Goal: Information Seeking & Learning: Find specific page/section

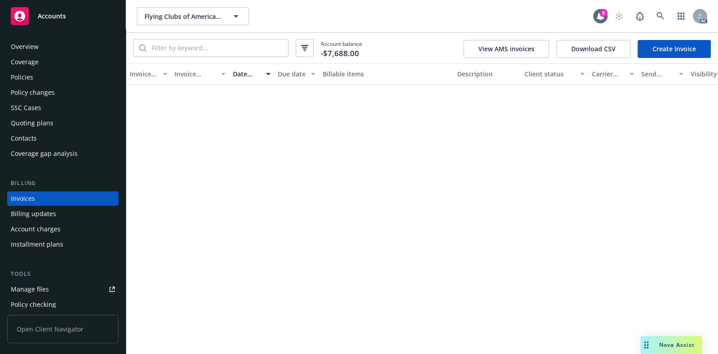
scroll to position [729, 0]
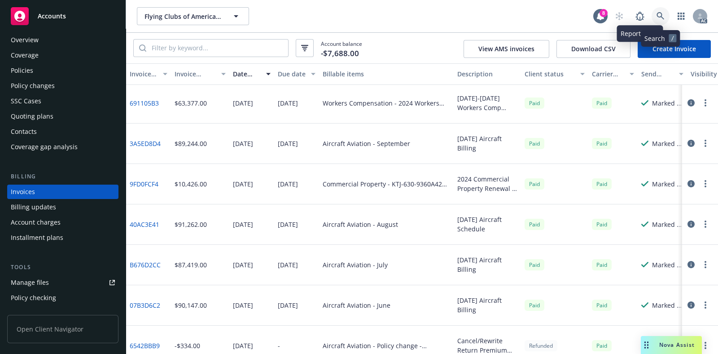
click at [655, 17] on link at bounding box center [660, 16] width 18 height 18
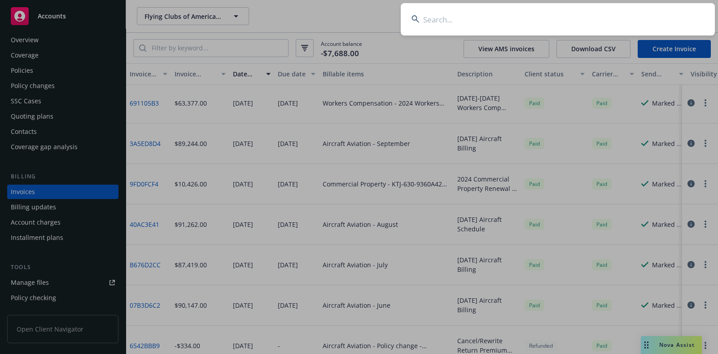
click at [456, 20] on input at bounding box center [558, 19] width 314 height 32
paste input "100000836"
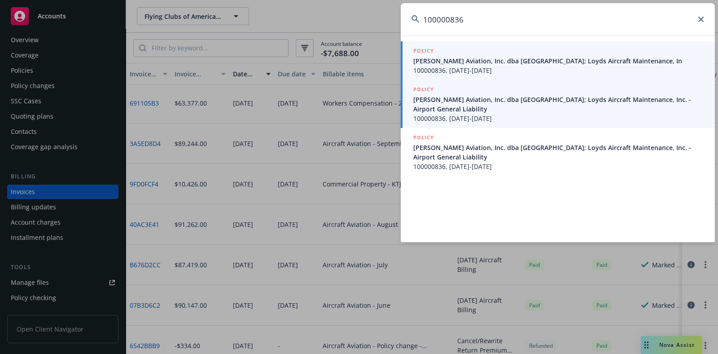
type input "100000836"
click at [473, 105] on span "[PERSON_NAME] Aviation, Inc. dba [GEOGRAPHIC_DATA]; Loyds Aircraft Maintenance,…" at bounding box center [558, 104] width 291 height 19
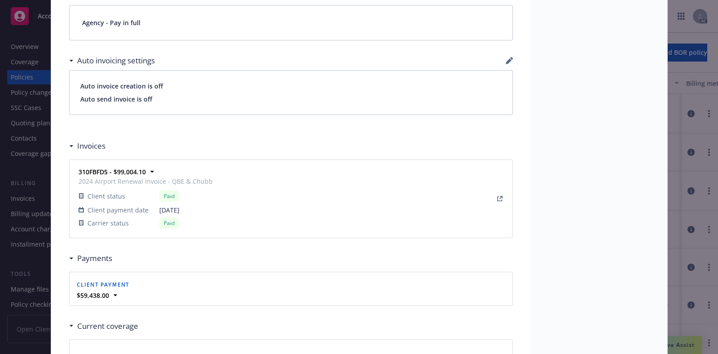
scroll to position [779, 0]
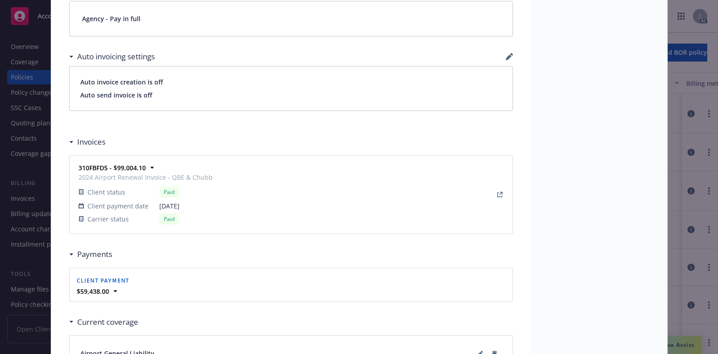
click at [0, 219] on div "Policy Airport General Liability Data Entry Team: As per instruction we have no…" at bounding box center [359, 177] width 718 height 354
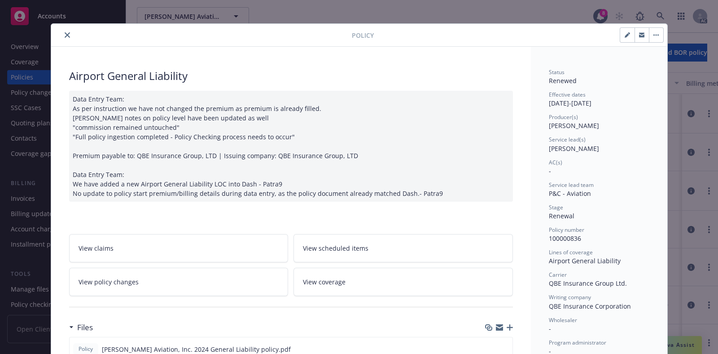
scroll to position [0, 0]
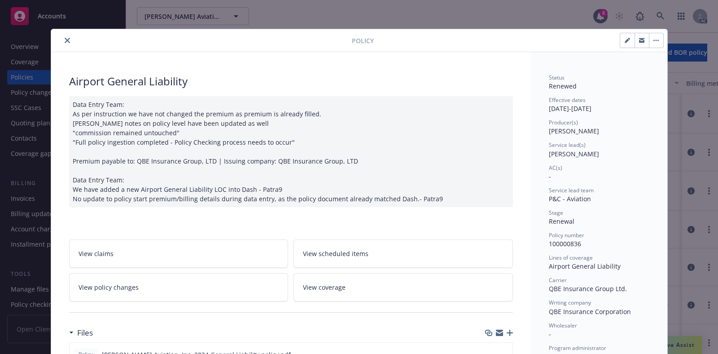
click at [65, 38] on icon "close" at bounding box center [67, 40] width 5 height 5
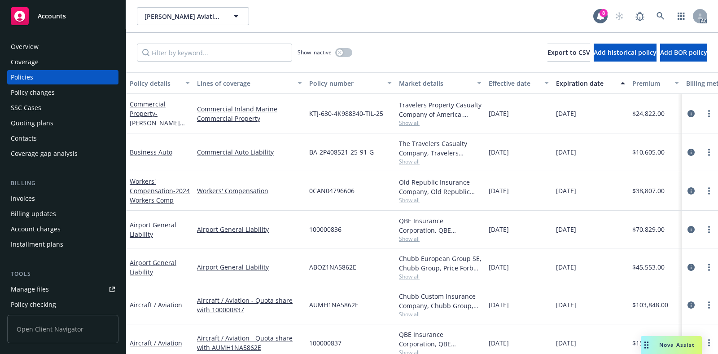
click at [31, 200] on div "Invoices" at bounding box center [23, 198] width 24 height 14
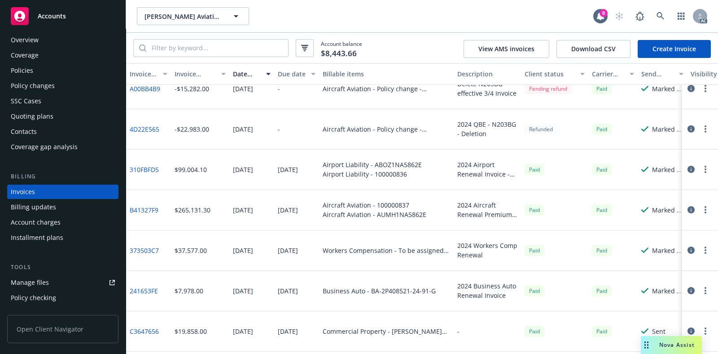
scroll to position [730, 0]
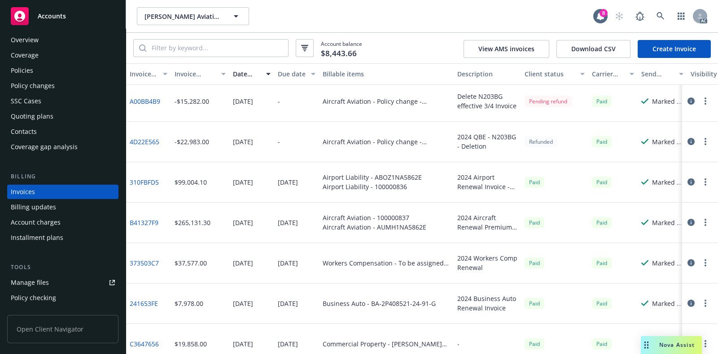
click at [79, 350] on div "Open Client Navigator" at bounding box center [62, 330] width 111 height 46
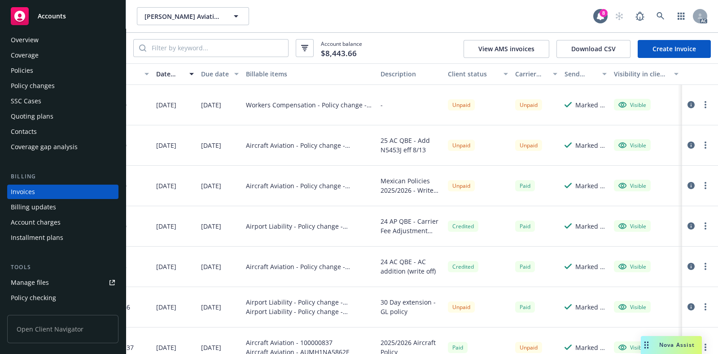
scroll to position [0, 0]
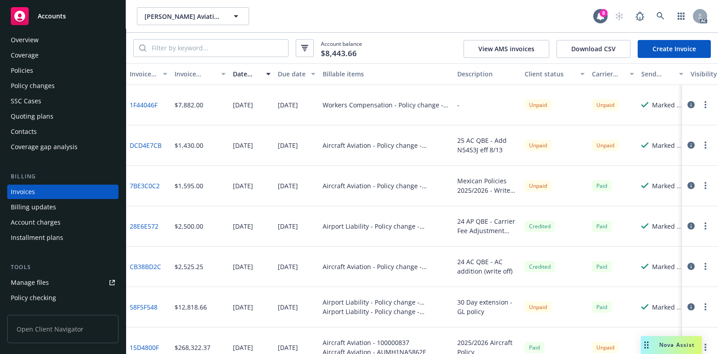
click at [555, 25] on div "[PERSON_NAME] Aviation, Inc. dba [GEOGRAPHIC_DATA]; Loyds Aircraft Maintenance,…" at bounding box center [422, 16] width 592 height 32
click at [662, 17] on icon at bounding box center [660, 16] width 8 height 8
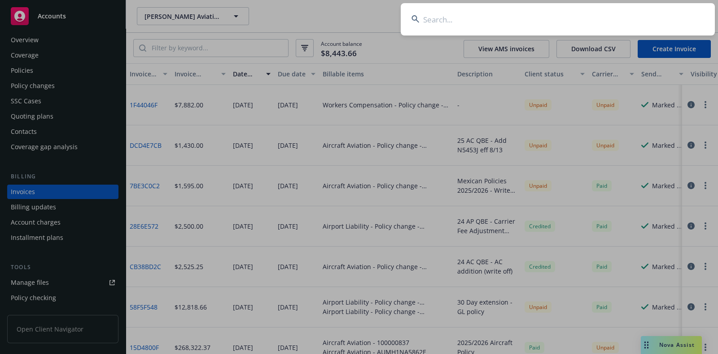
click at [503, 17] on input at bounding box center [558, 19] width 314 height 32
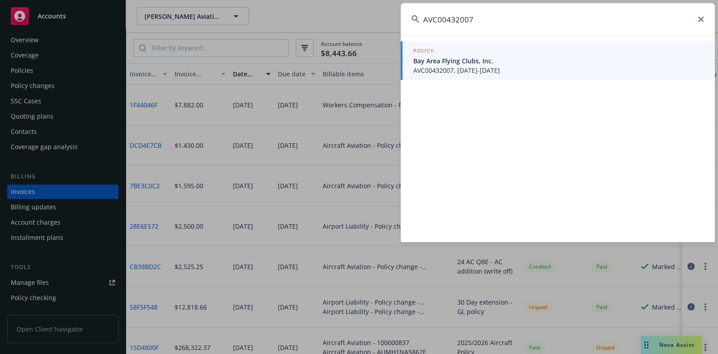
type input "AVC00432007"
click at [502, 58] on span "Bay Area Flying Clubs, Inc." at bounding box center [558, 60] width 291 height 9
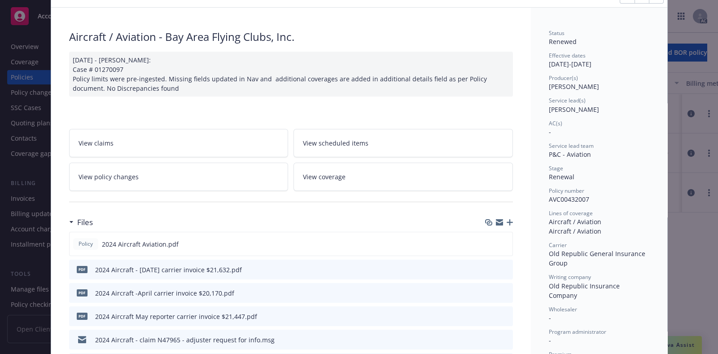
scroll to position [45, 0]
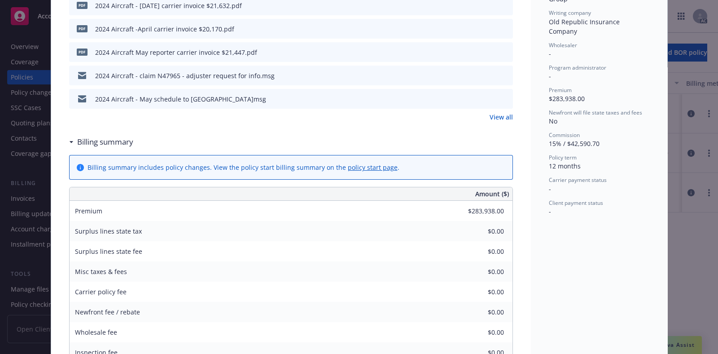
scroll to position [310, 0]
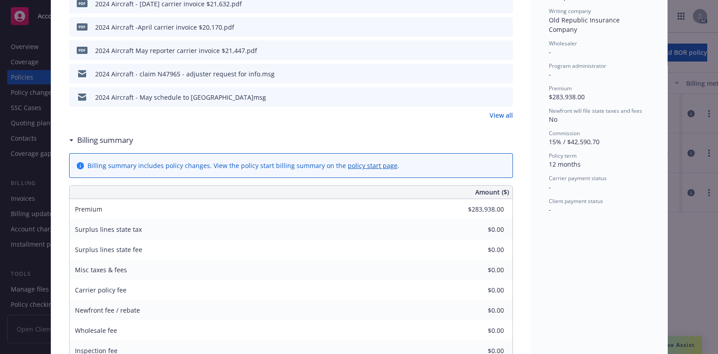
click at [4, 173] on div "Policy Aircraft / Aviation - Bay Area Flying Clubs, Inc. [DATE] - [PERSON_NAME]…" at bounding box center [359, 177] width 718 height 354
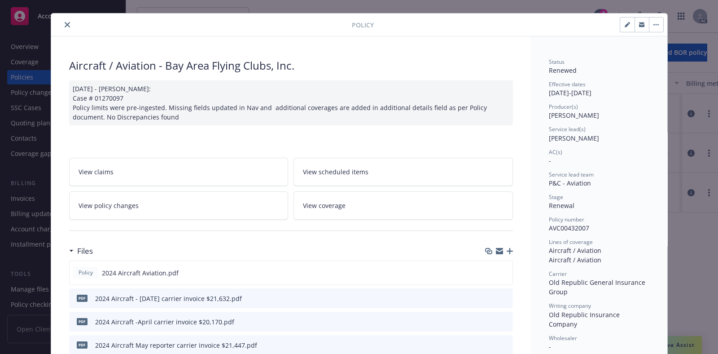
scroll to position [0, 0]
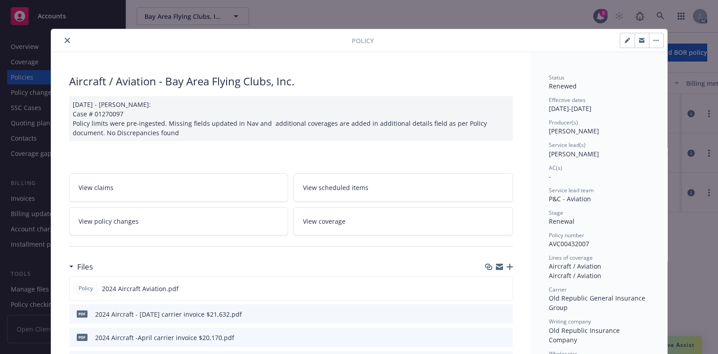
click at [65, 38] on icon "close" at bounding box center [67, 40] width 5 height 5
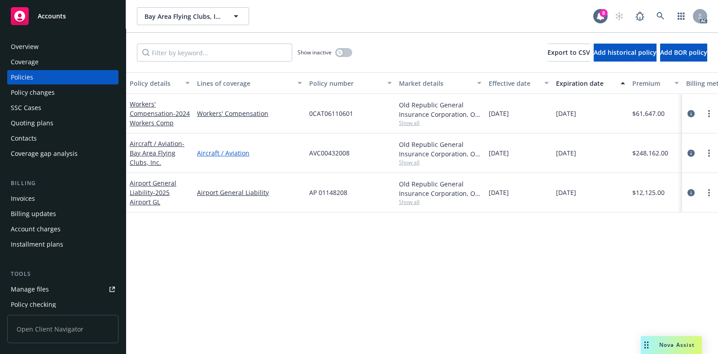
click at [243, 153] on link "Aircraft / Aviation" at bounding box center [249, 152] width 105 height 9
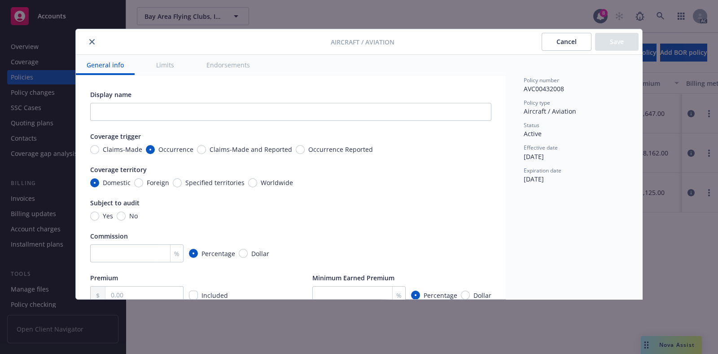
click at [570, 44] on button "Cancel" at bounding box center [567, 42] width 50 height 18
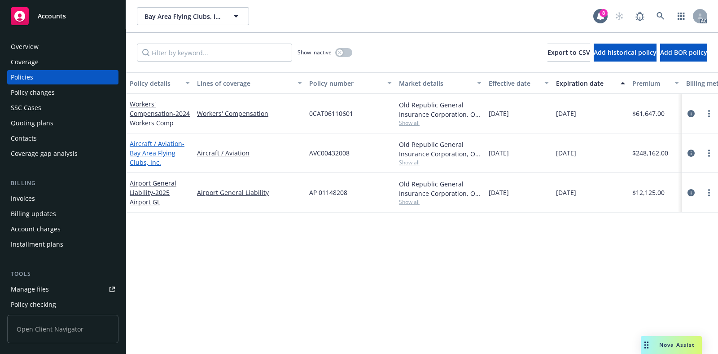
click at [164, 139] on link "Aircraft / Aviation - Bay Area Flying Clubs, Inc." at bounding box center [157, 152] width 55 height 27
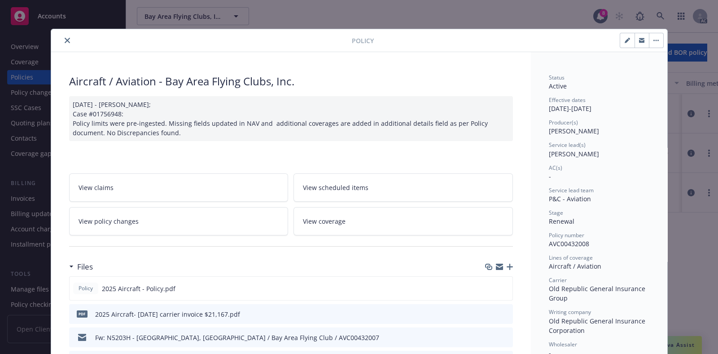
scroll to position [310, 0]
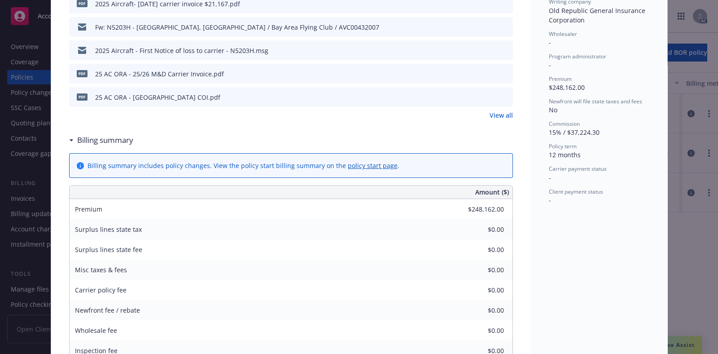
click at [501, 116] on link "View all" at bounding box center [501, 114] width 23 height 9
